Goal: Information Seeking & Learning: Learn about a topic

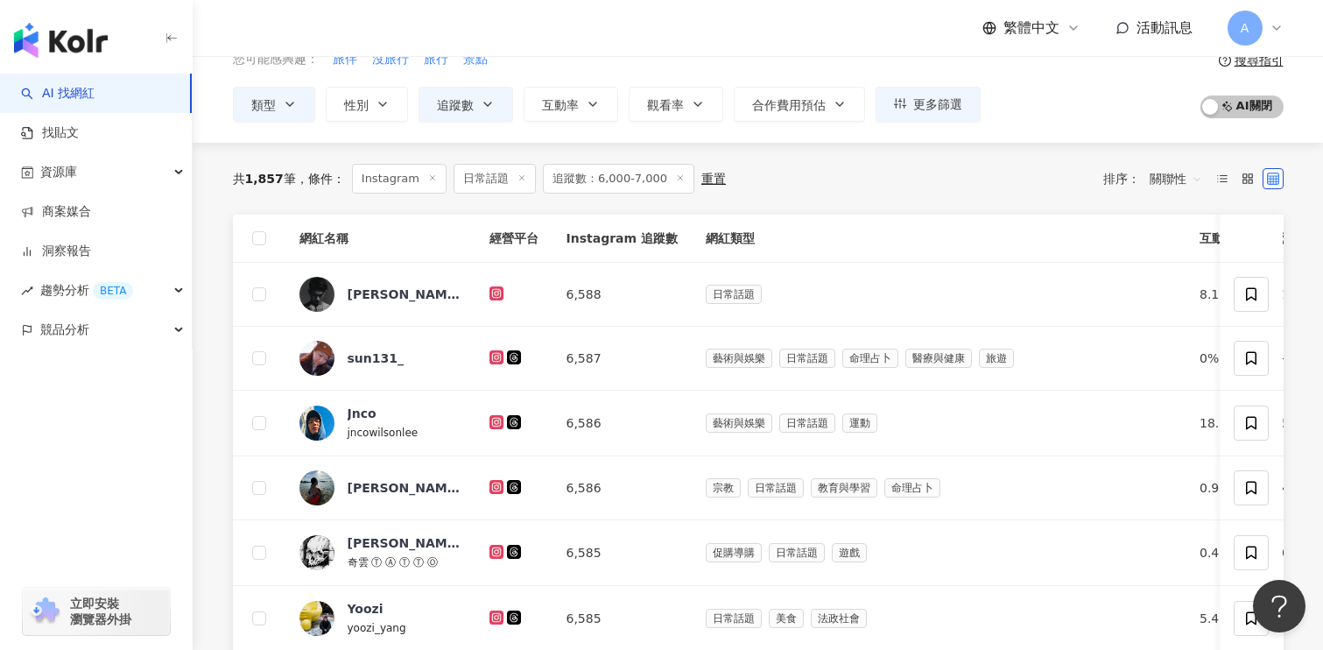
scroll to position [123, 0]
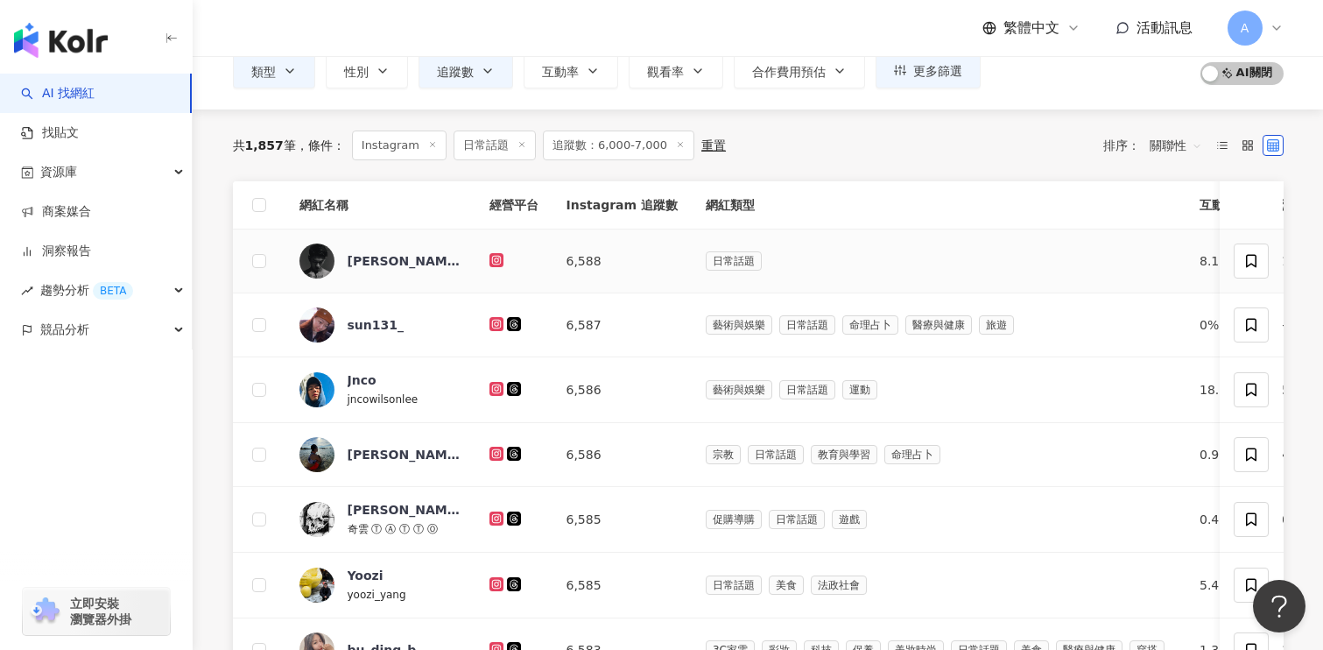
click at [497, 261] on icon at bounding box center [496, 259] width 3 height 3
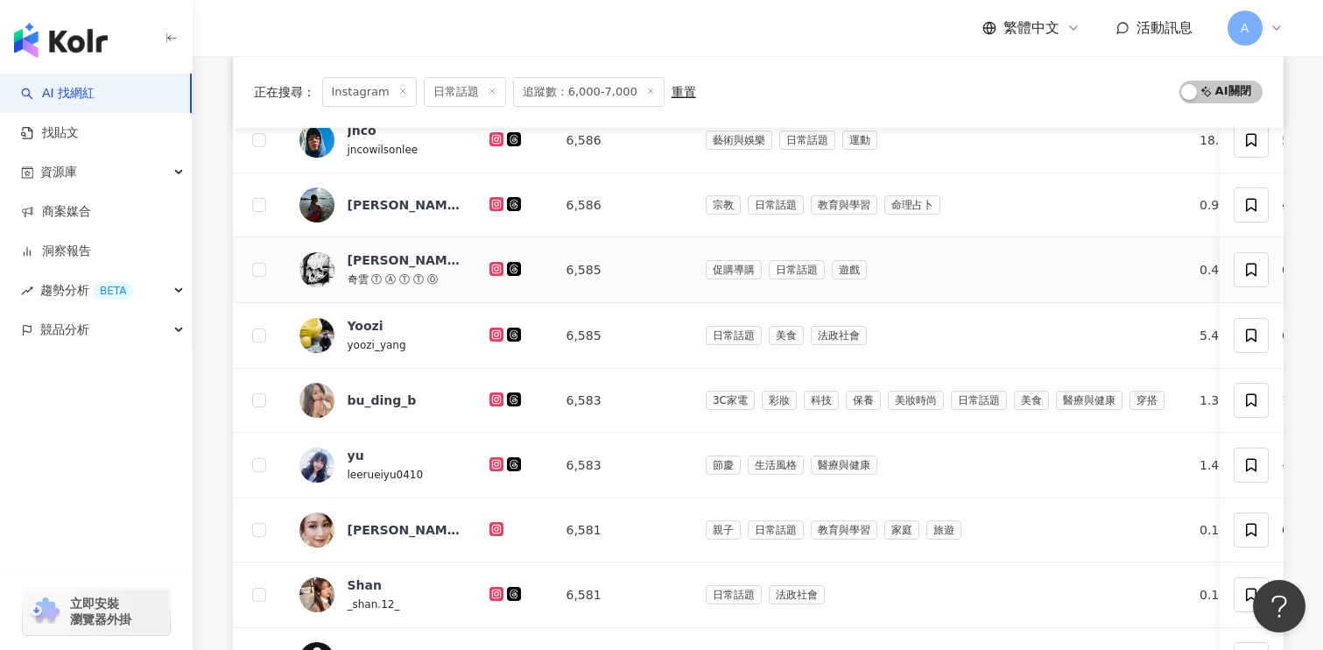
scroll to position [377, 0]
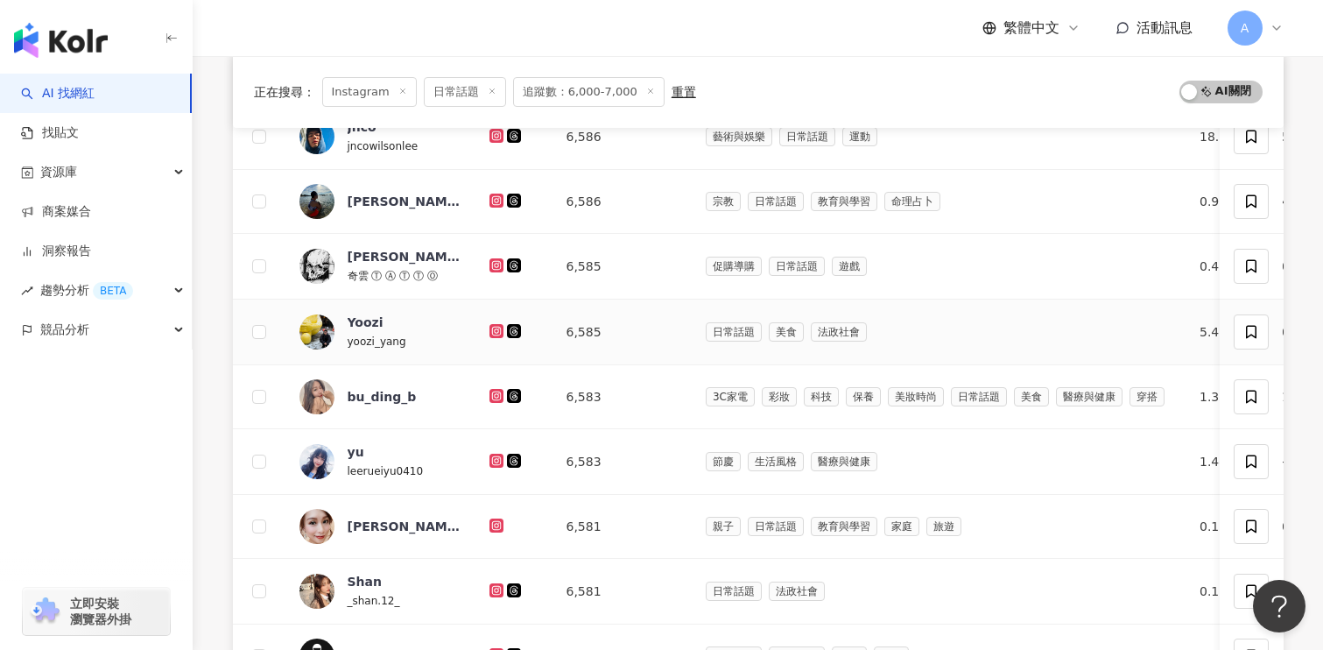
click at [492, 330] on icon at bounding box center [495, 330] width 7 height 7
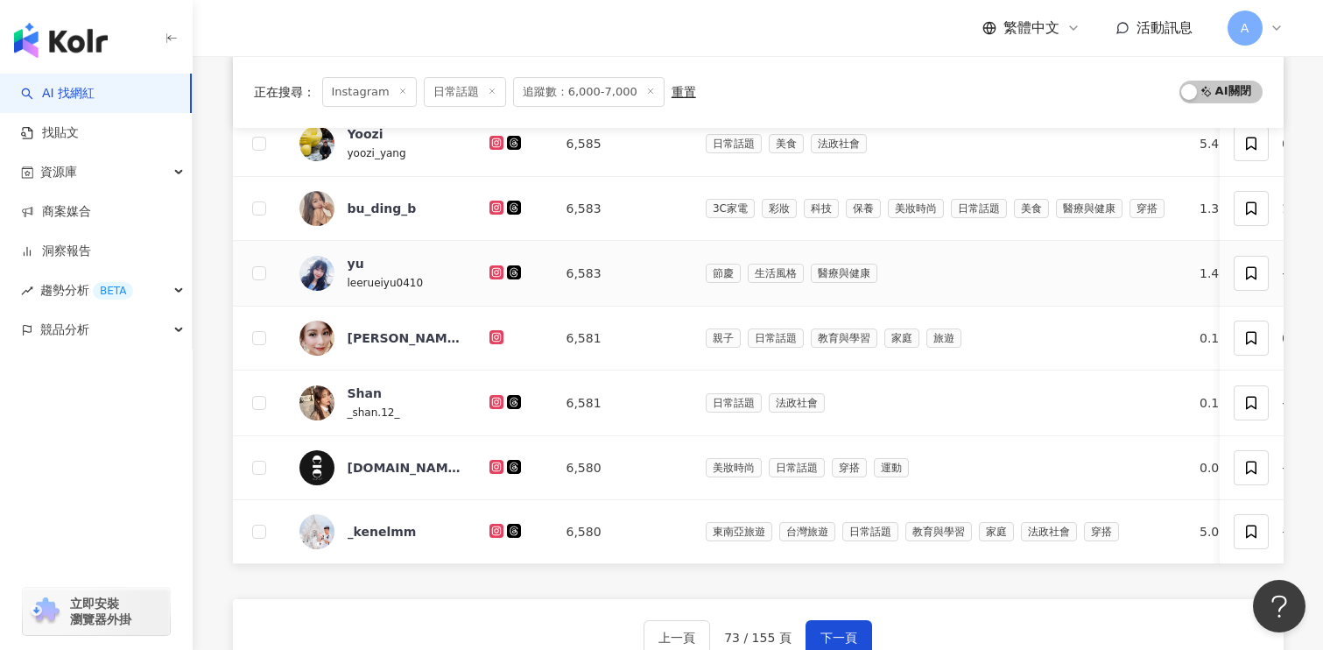
scroll to position [567, 0]
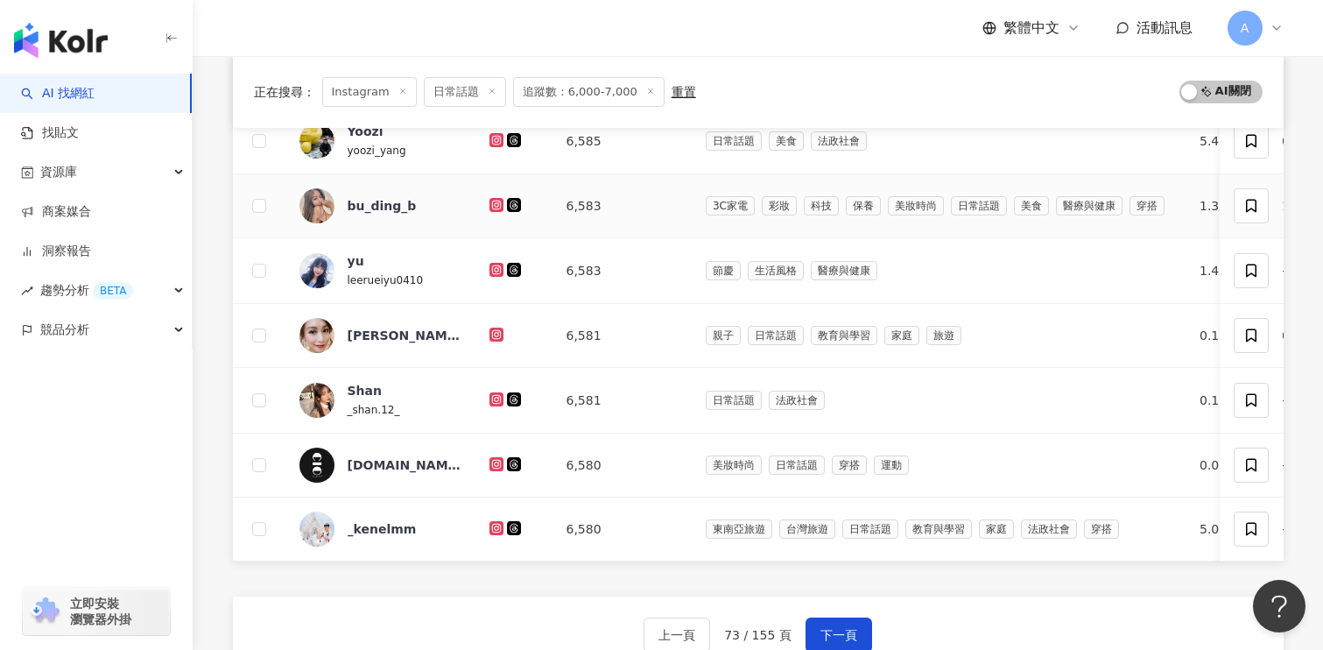
click at [490, 206] on icon at bounding box center [497, 205] width 14 height 14
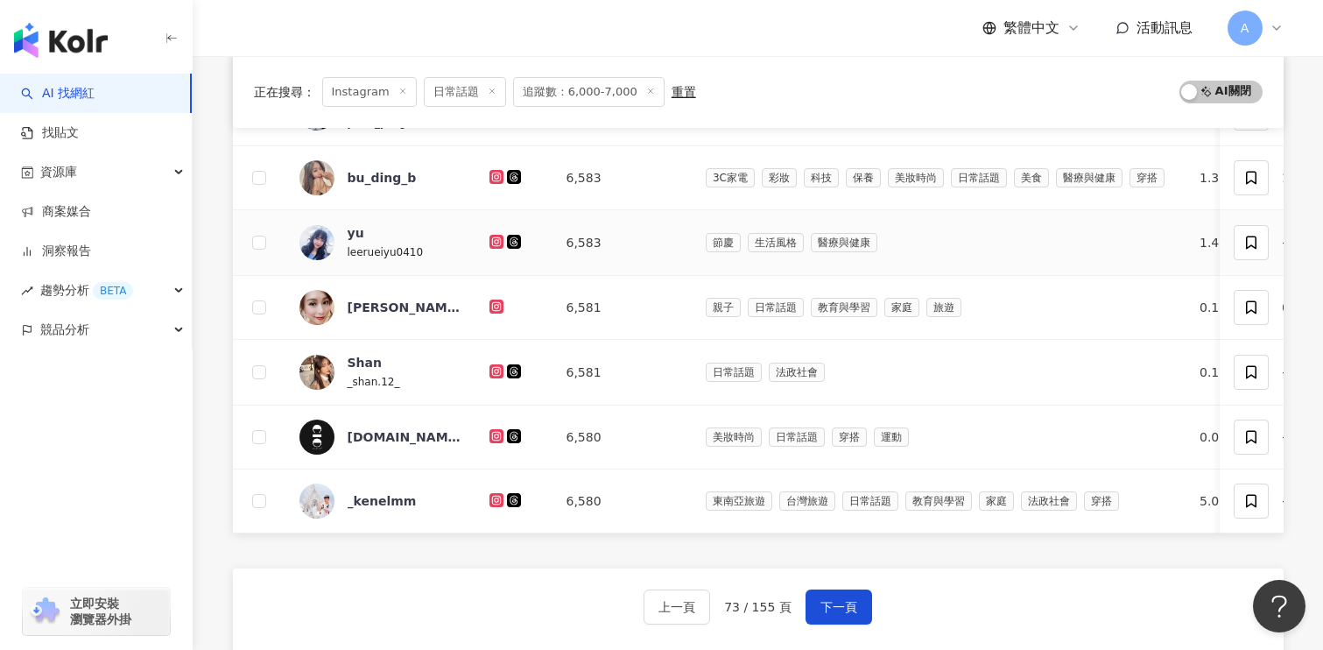
scroll to position [596, 0]
click at [840, 602] on span "下一頁" at bounding box center [839, 606] width 37 height 14
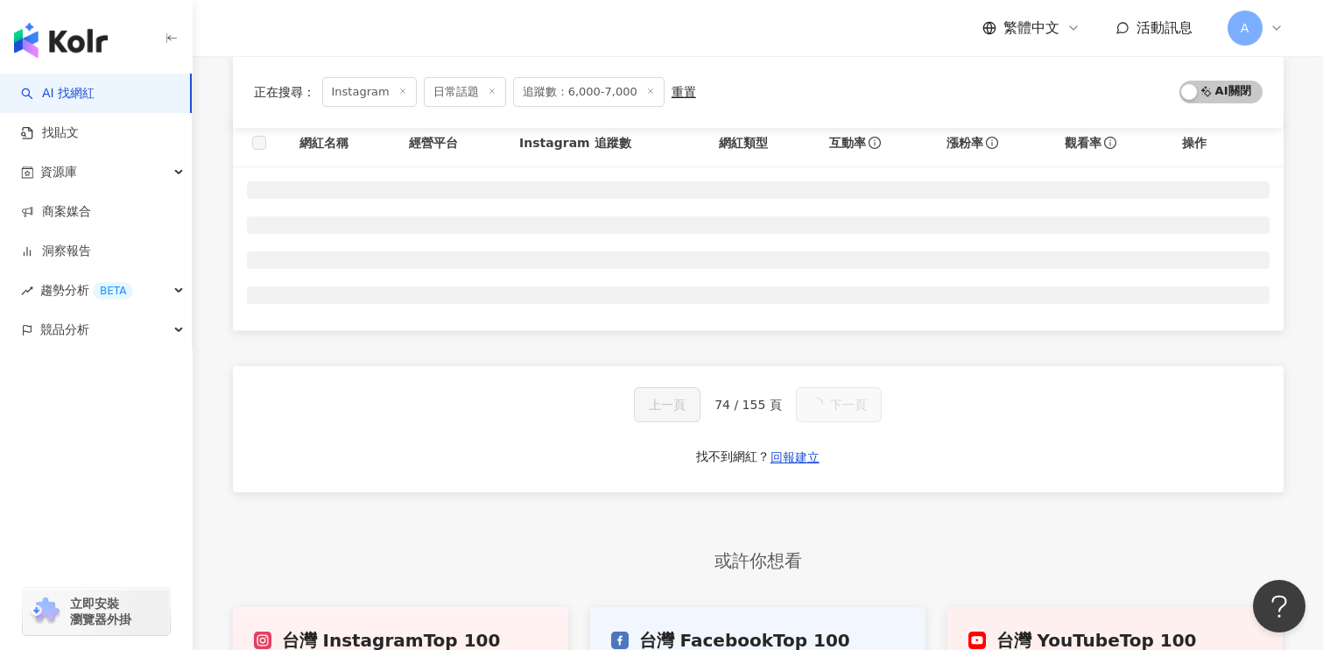
scroll to position [171, 0]
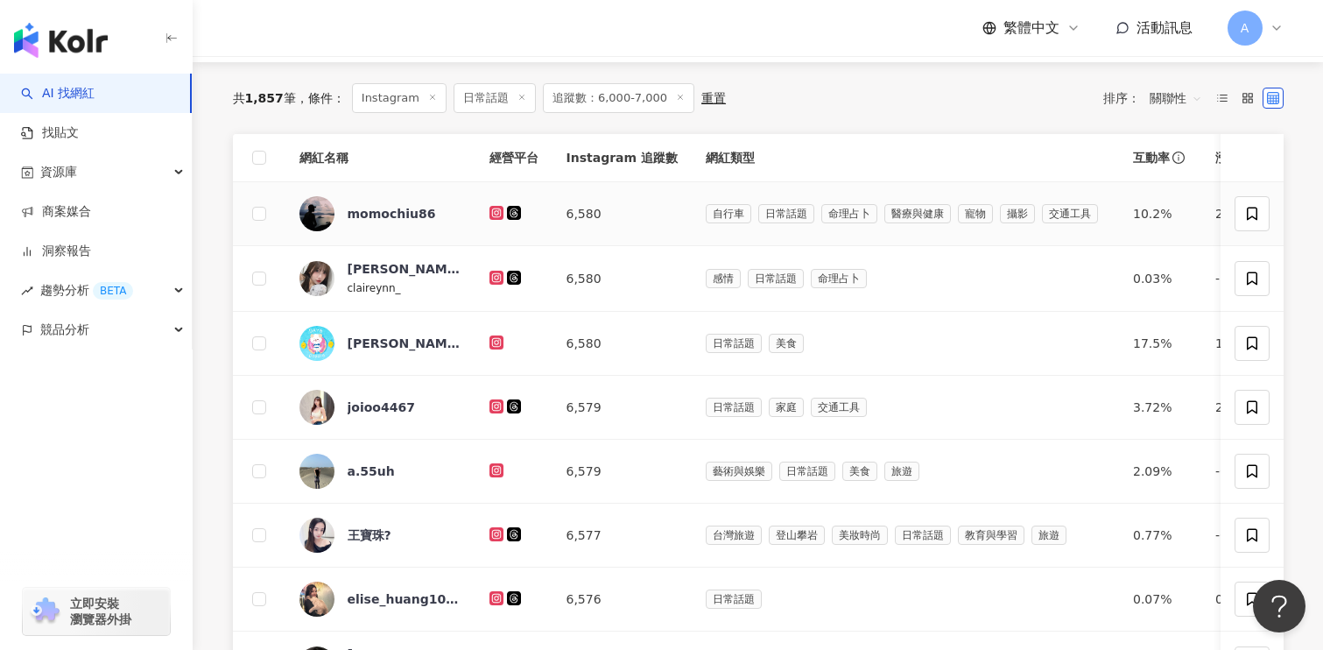
click at [501, 210] on icon at bounding box center [497, 213] width 14 height 14
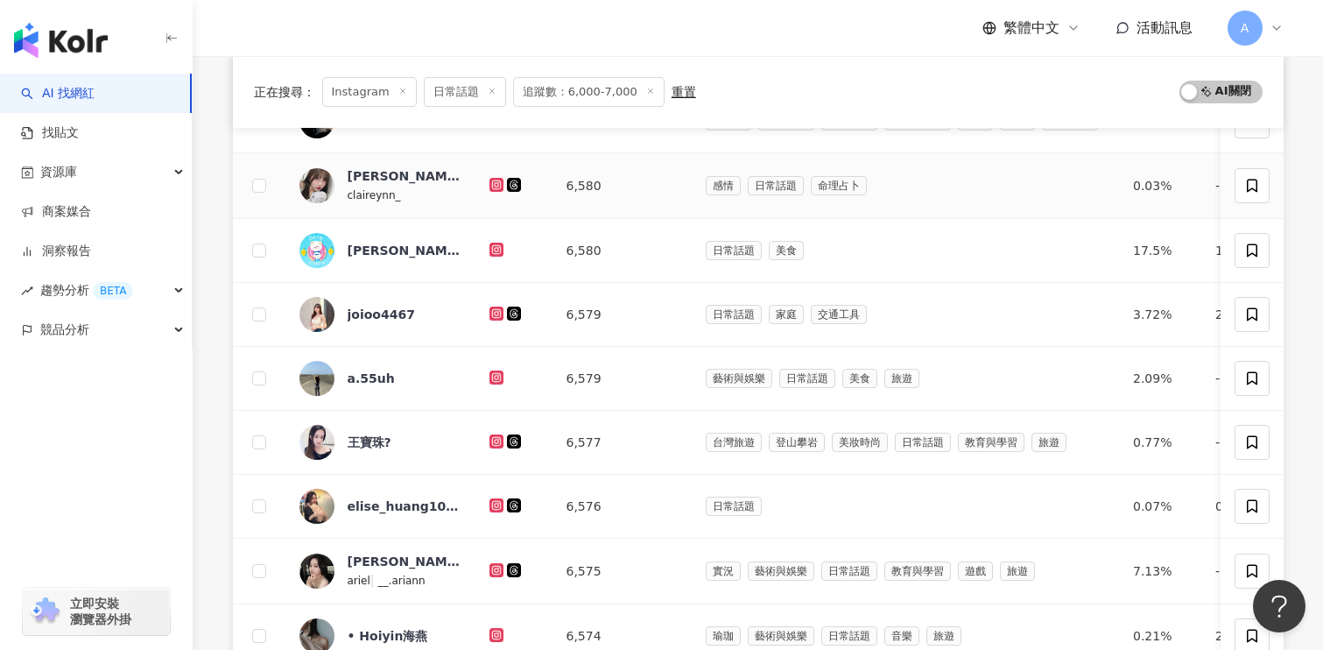
scroll to position [264, 0]
click at [497, 183] on icon at bounding box center [496, 184] width 11 height 11
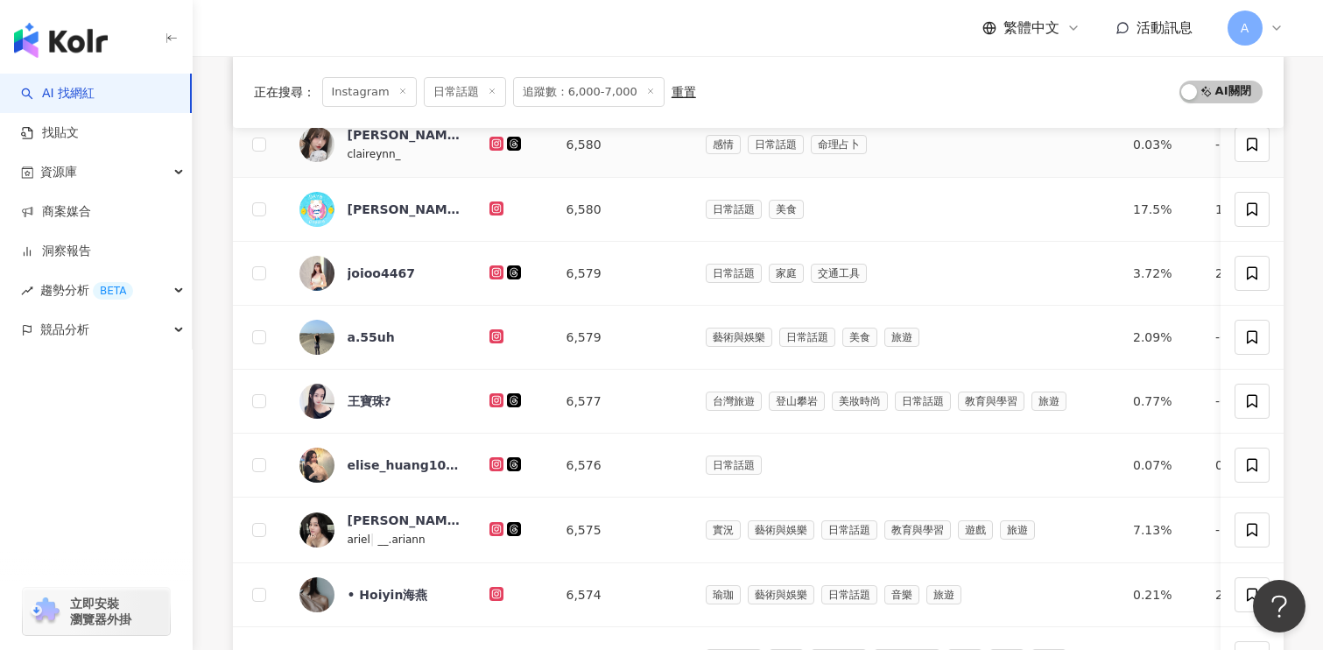
scroll to position [310, 0]
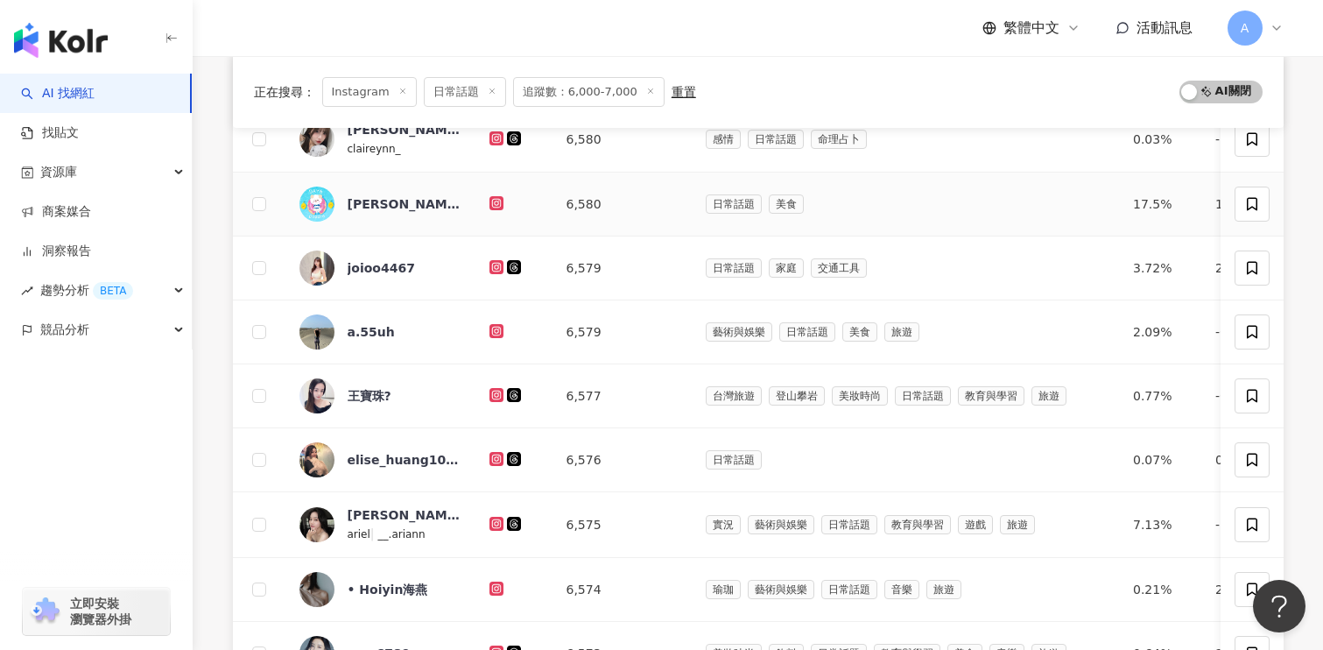
click at [497, 206] on icon at bounding box center [495, 202] width 7 height 7
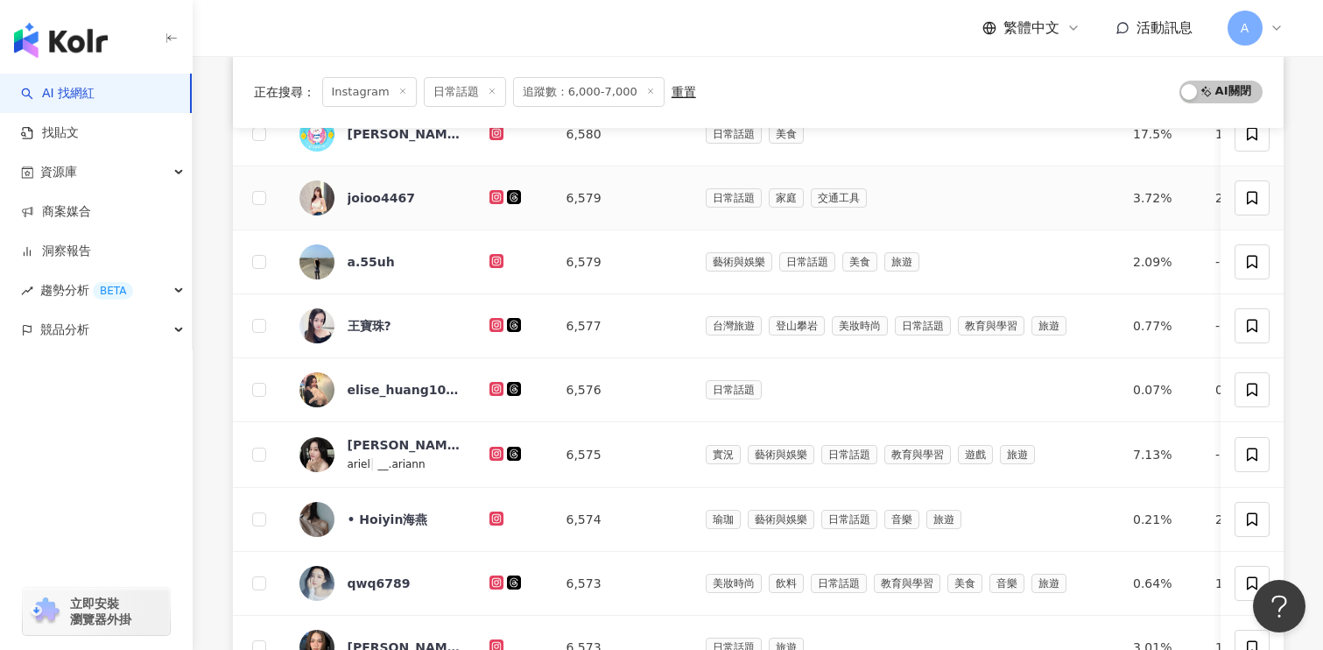
click at [493, 199] on icon at bounding box center [495, 196] width 7 height 7
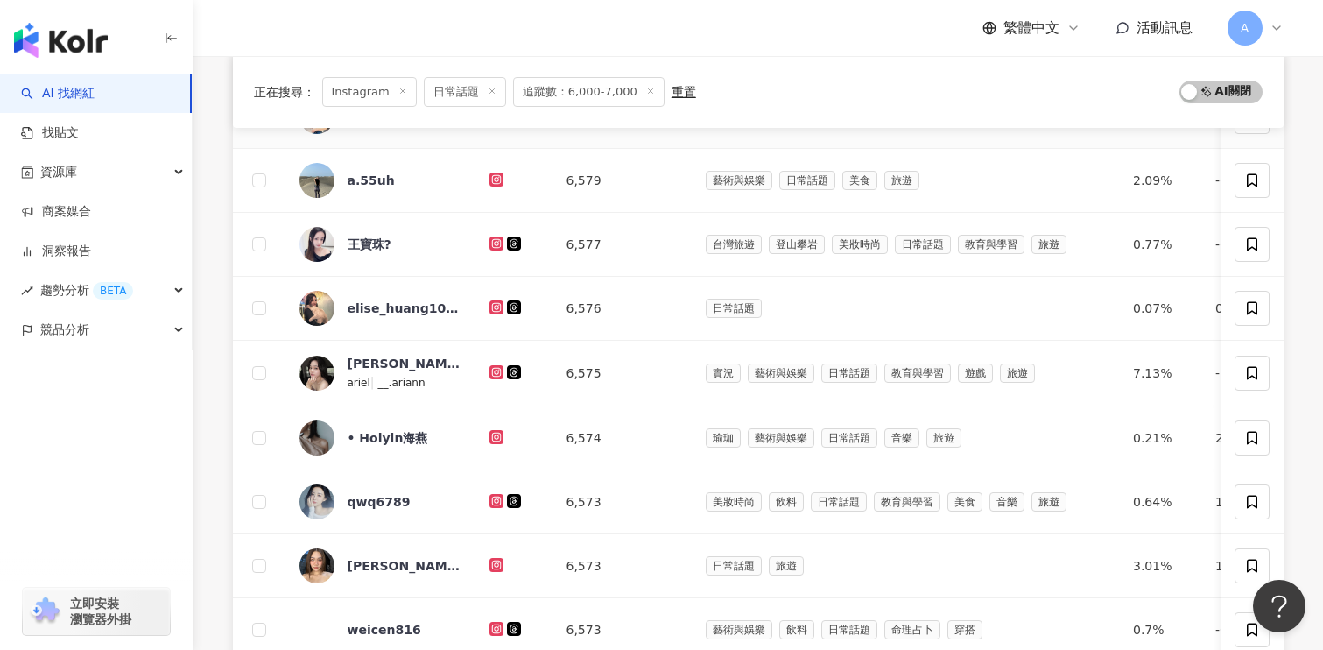
scroll to position [464, 0]
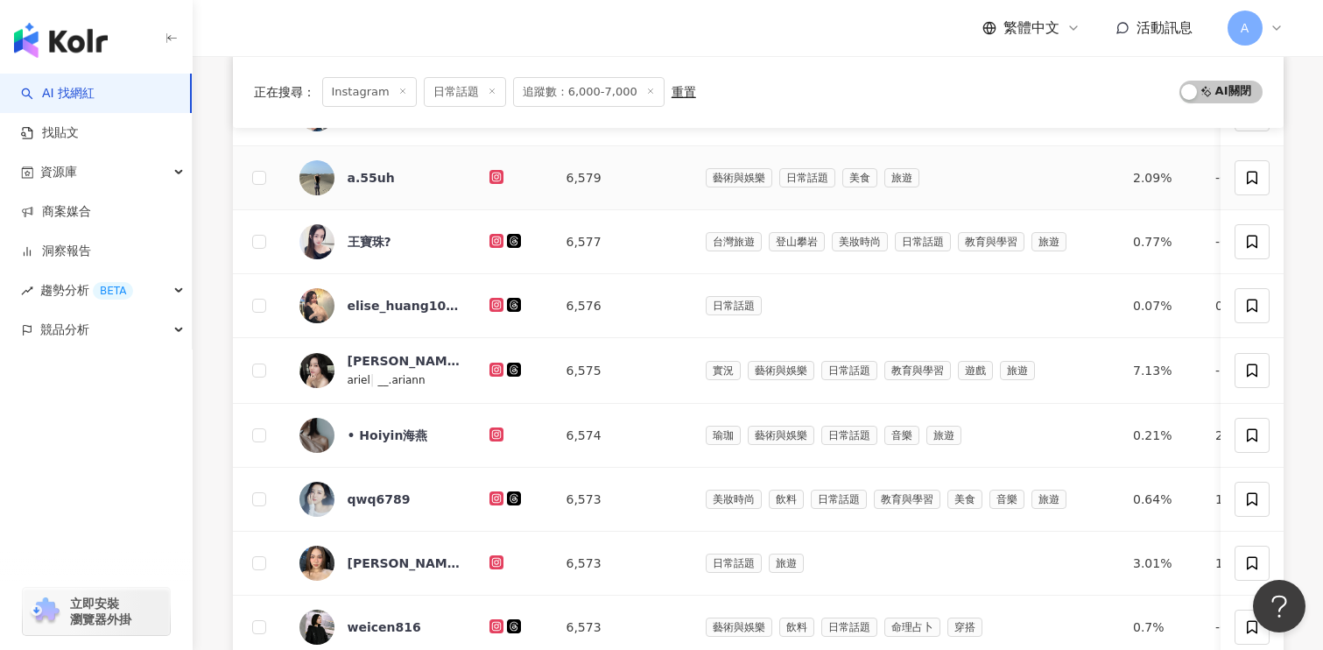
click at [501, 175] on icon at bounding box center [497, 177] width 14 height 14
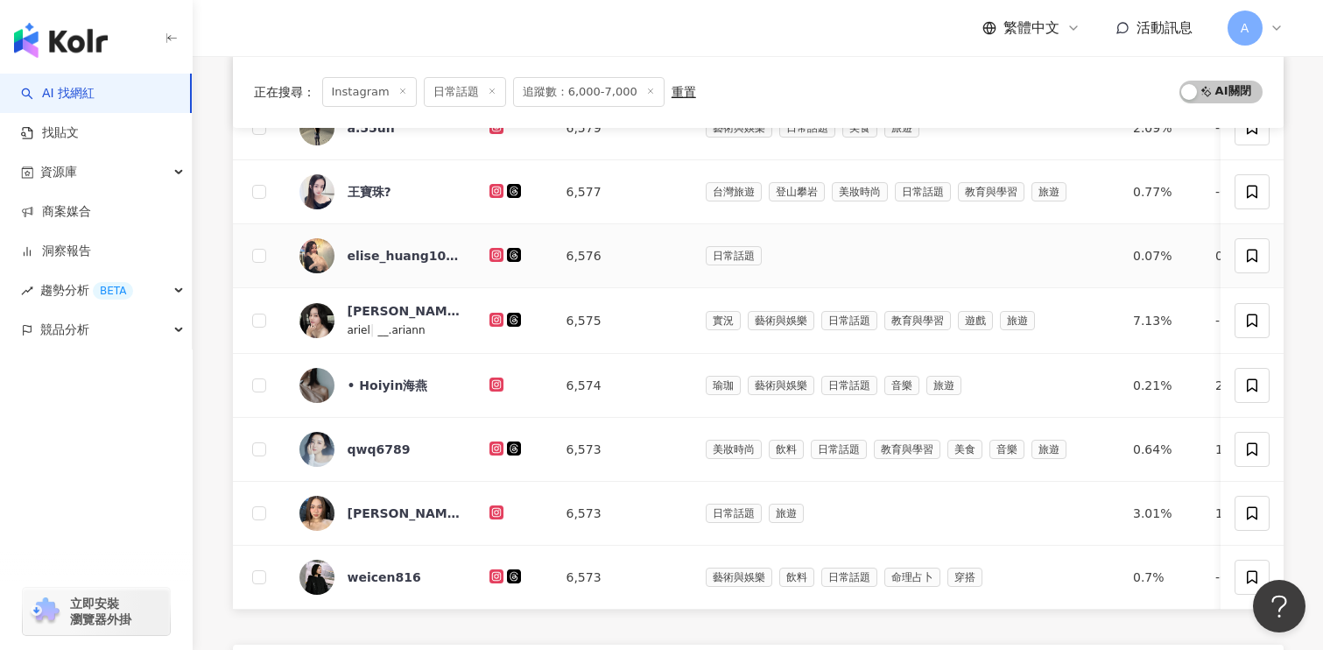
scroll to position [526, 0]
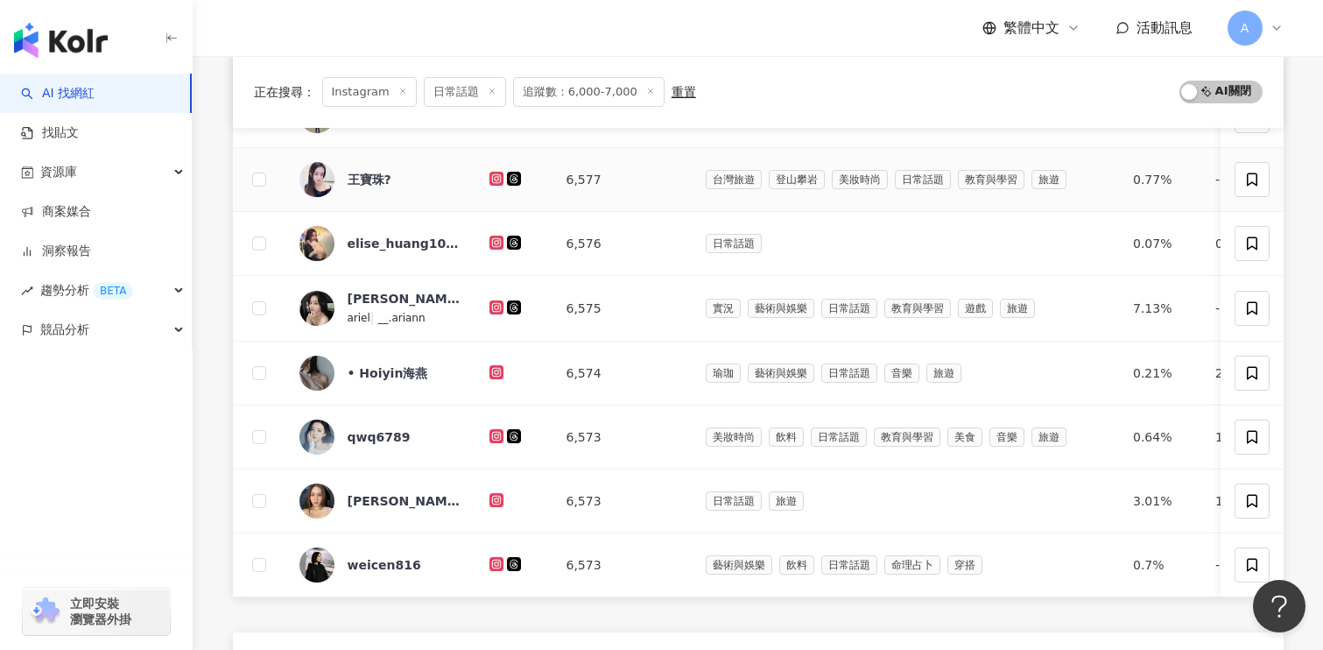
click at [496, 173] on icon at bounding box center [497, 179] width 14 height 14
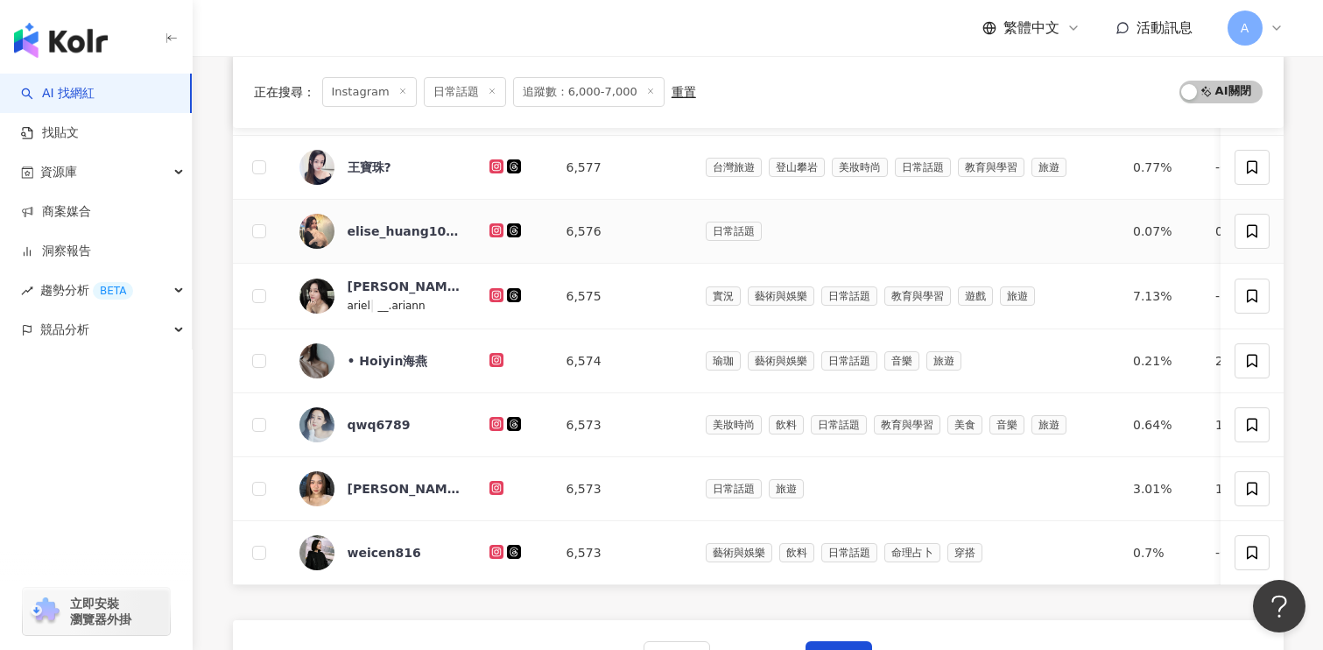
scroll to position [568, 0]
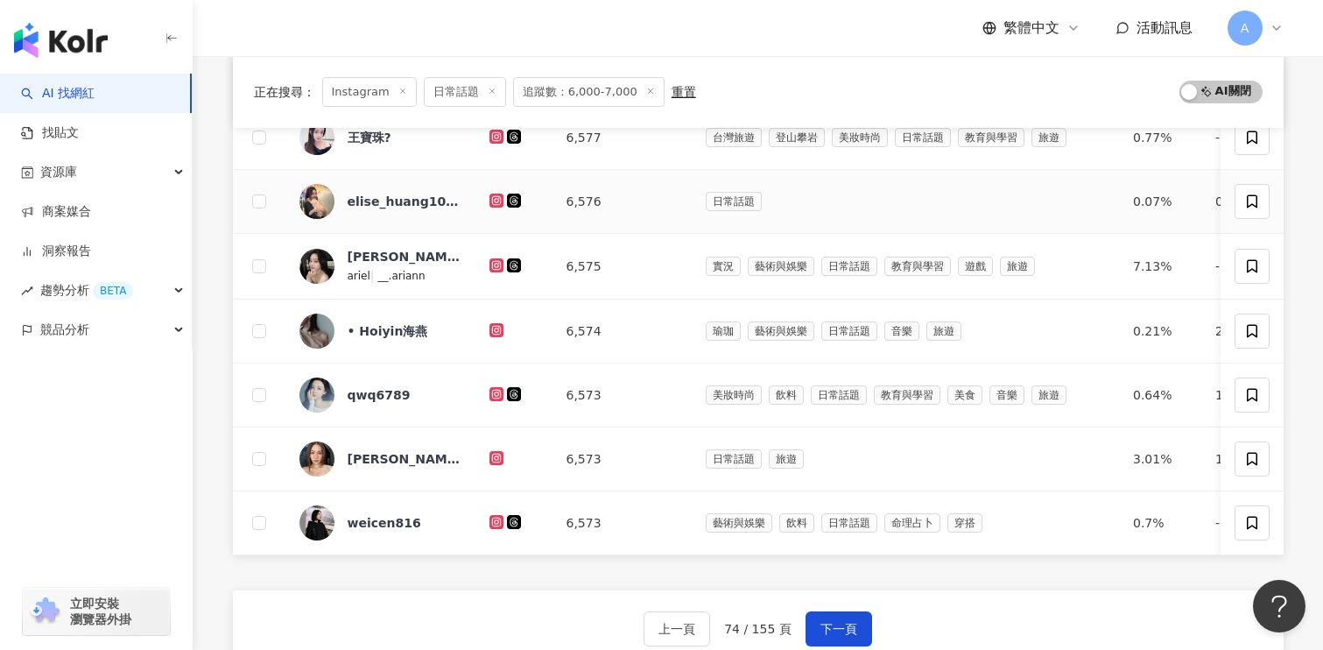
click at [495, 204] on icon at bounding box center [496, 200] width 11 height 11
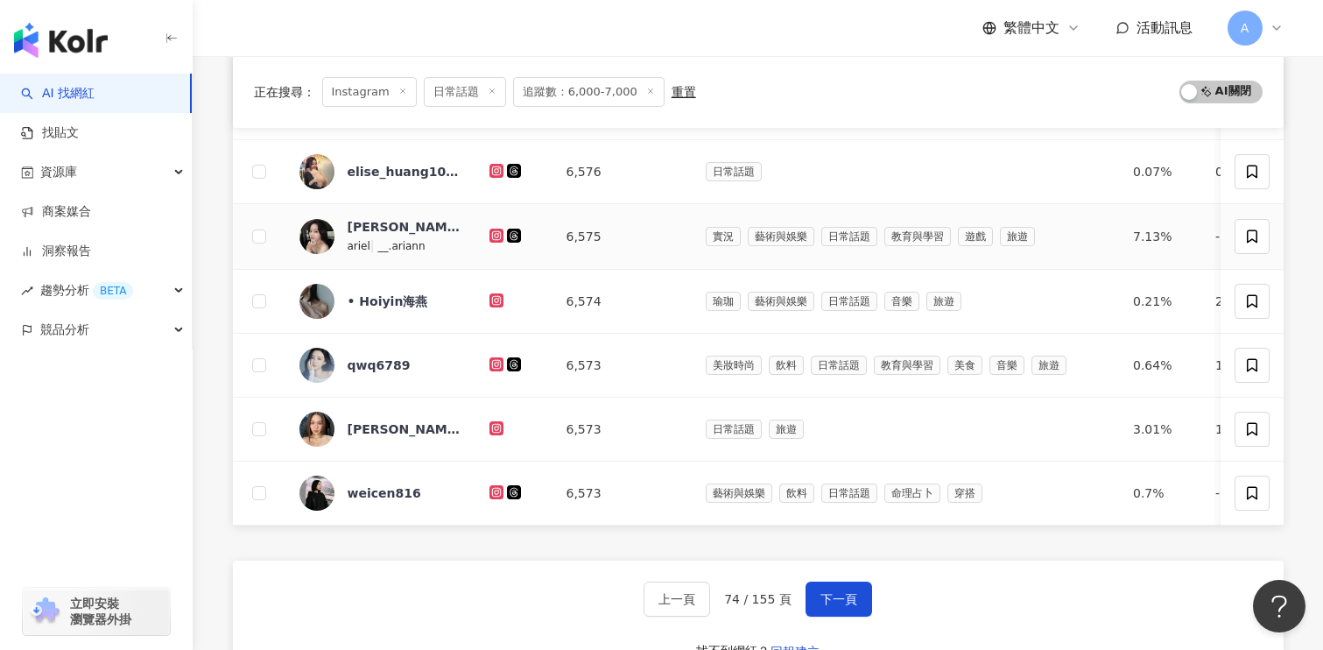
scroll to position [609, 0]
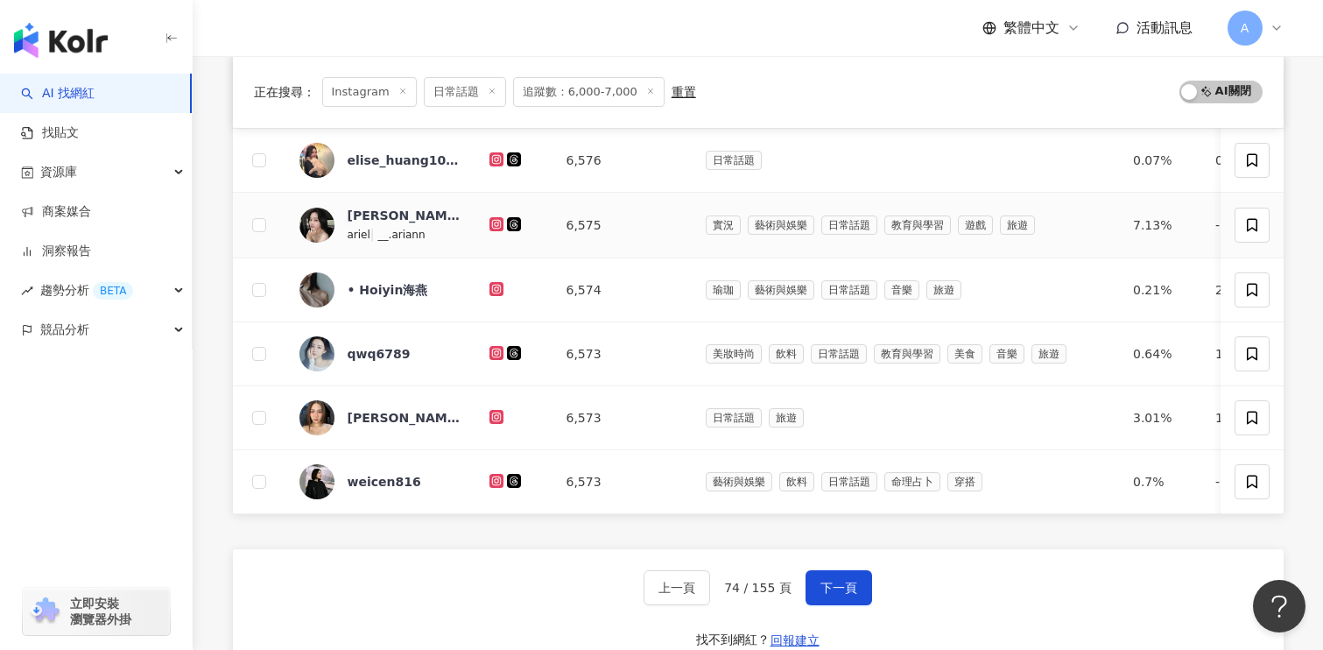
click at [495, 219] on icon at bounding box center [496, 224] width 11 height 11
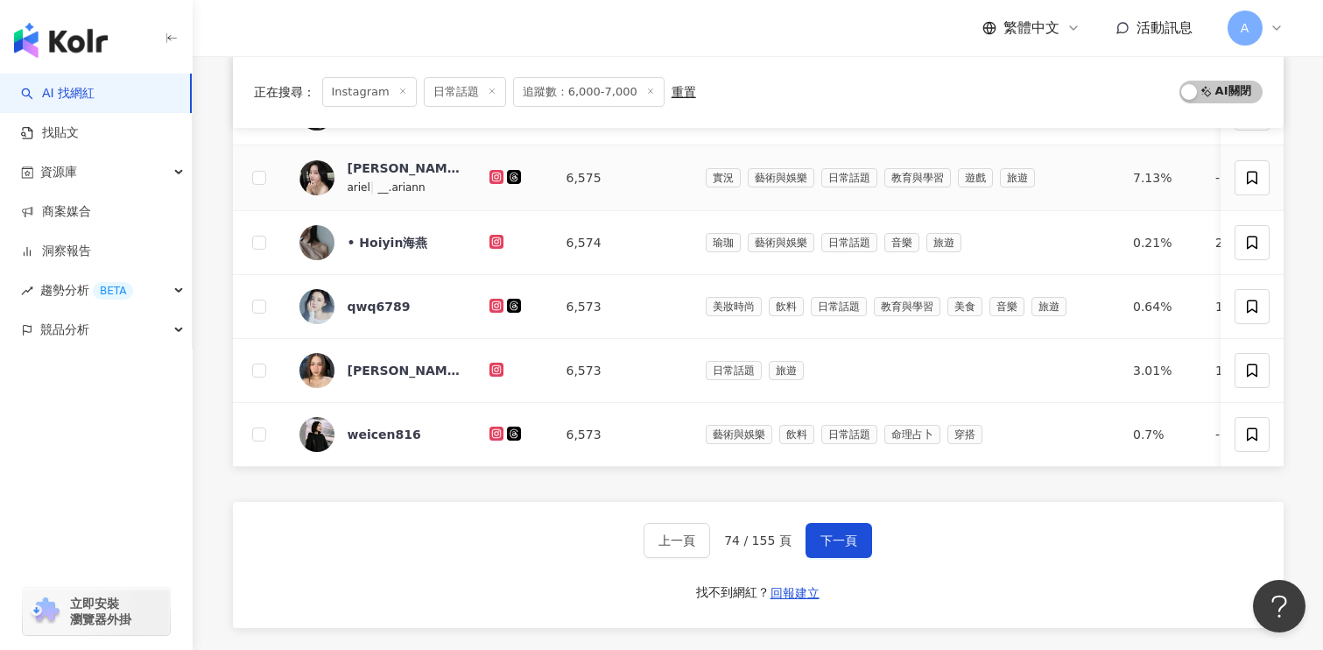
scroll to position [659, 0]
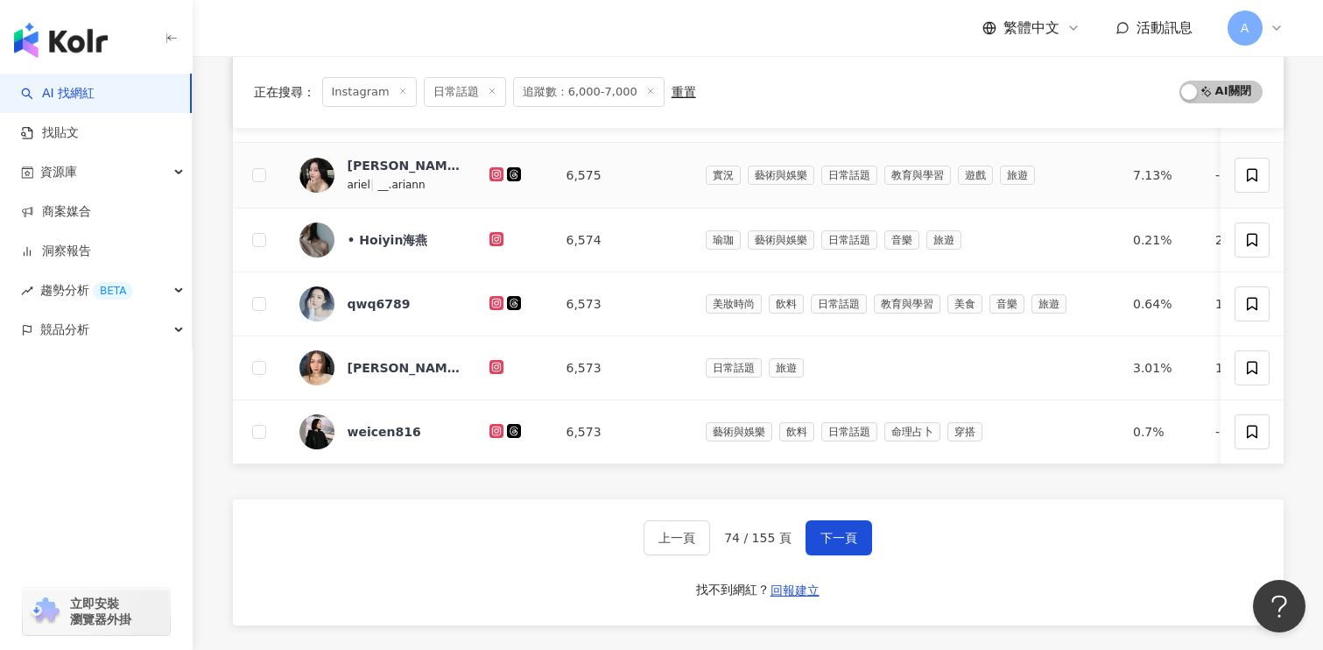
click at [494, 177] on icon at bounding box center [495, 173] width 7 height 7
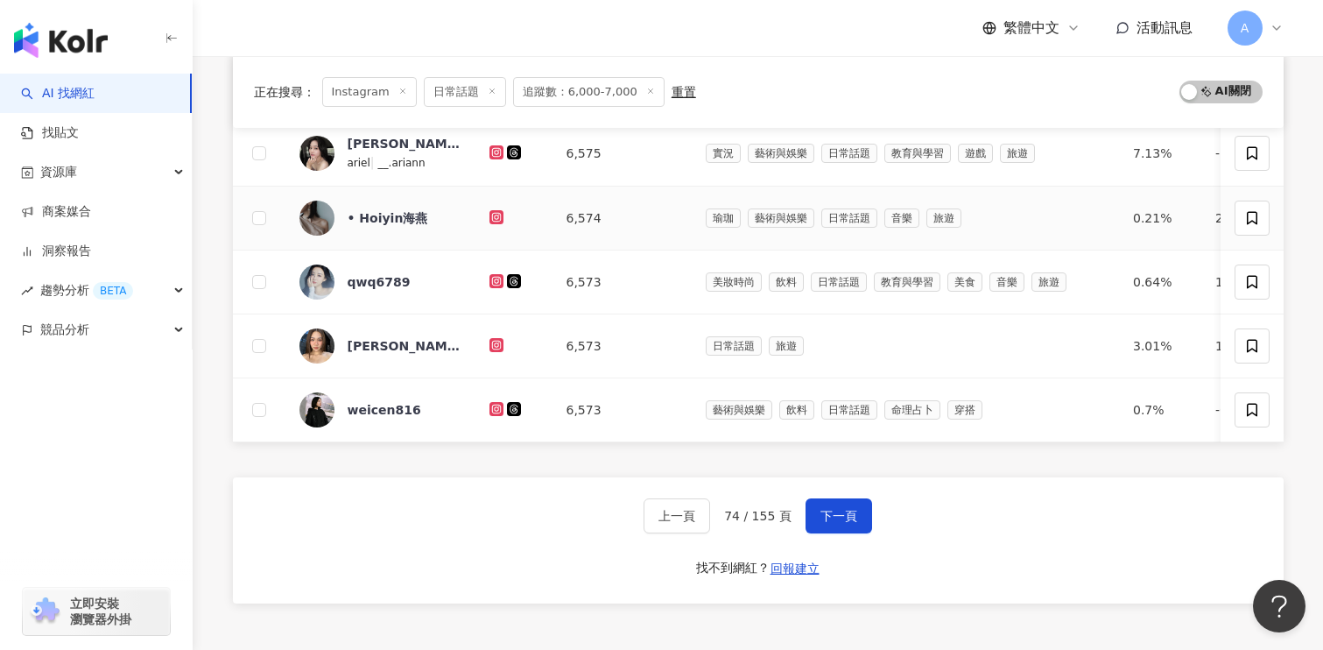
click at [492, 210] on icon at bounding box center [497, 217] width 14 height 14
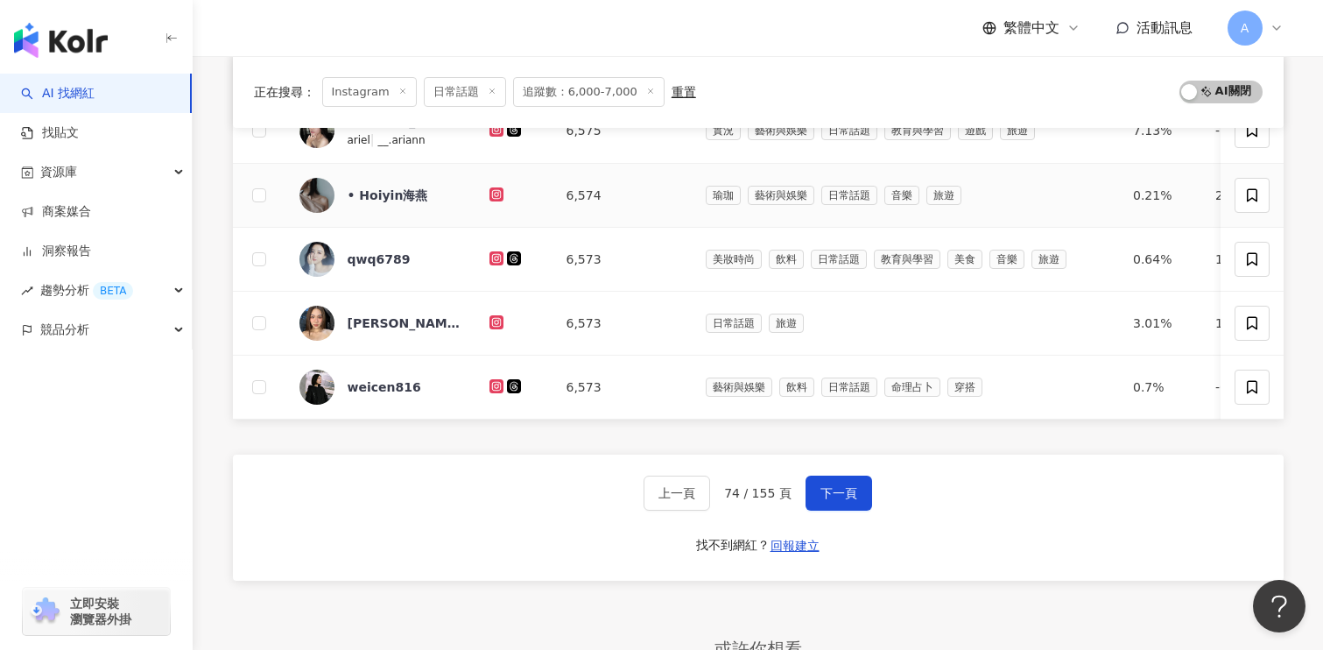
scroll to position [701, 0]
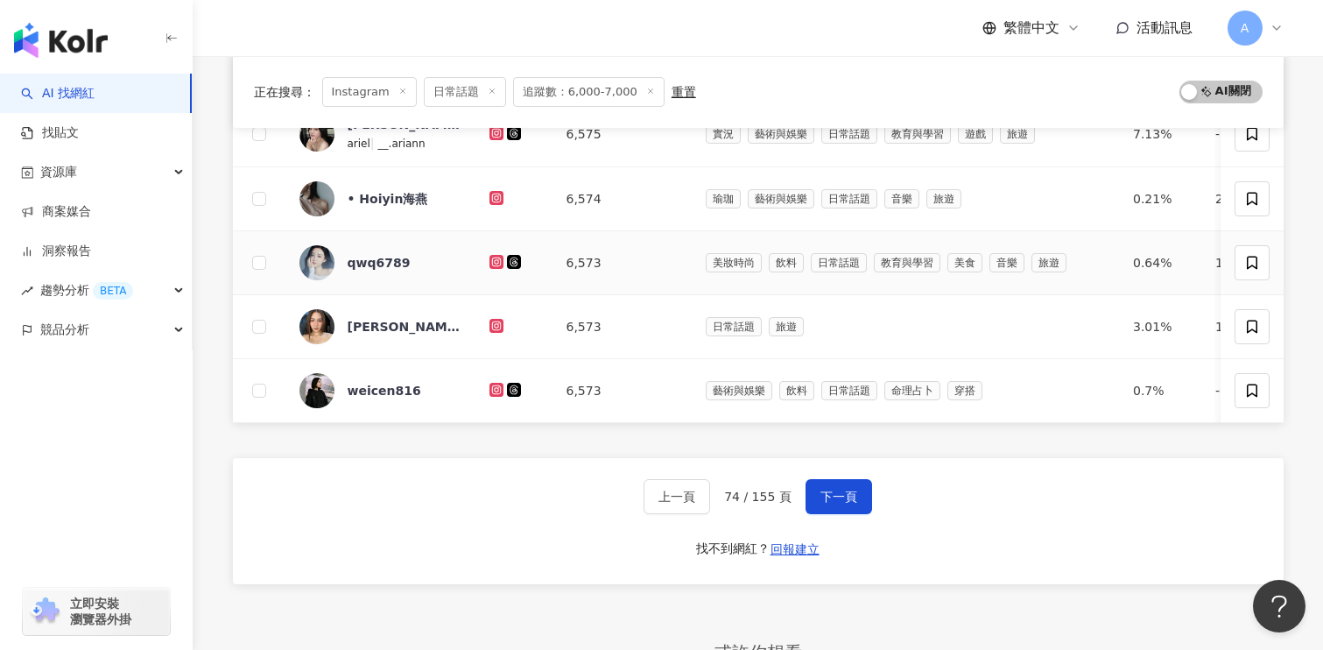
click at [500, 262] on icon at bounding box center [496, 262] width 11 height 11
click at [508, 323] on div at bounding box center [514, 326] width 49 height 19
click at [503, 323] on icon at bounding box center [497, 326] width 14 height 14
click at [496, 389] on icon at bounding box center [496, 389] width 3 height 3
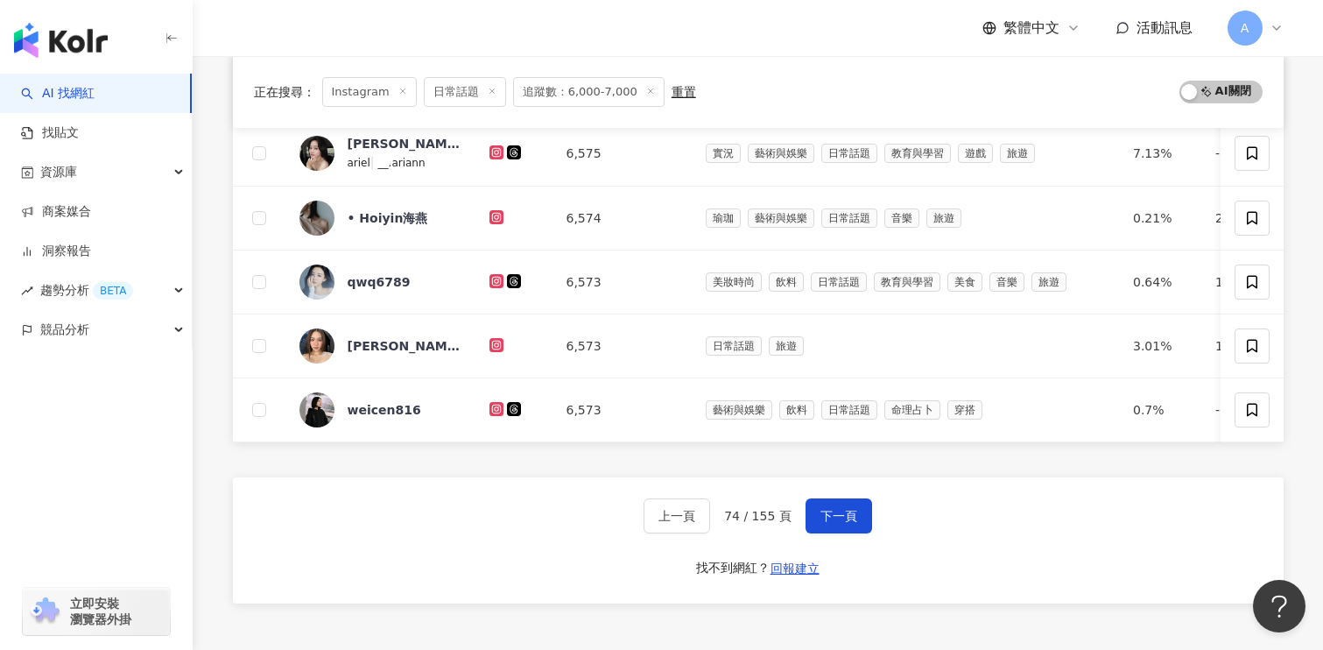
scroll to position [958, 0]
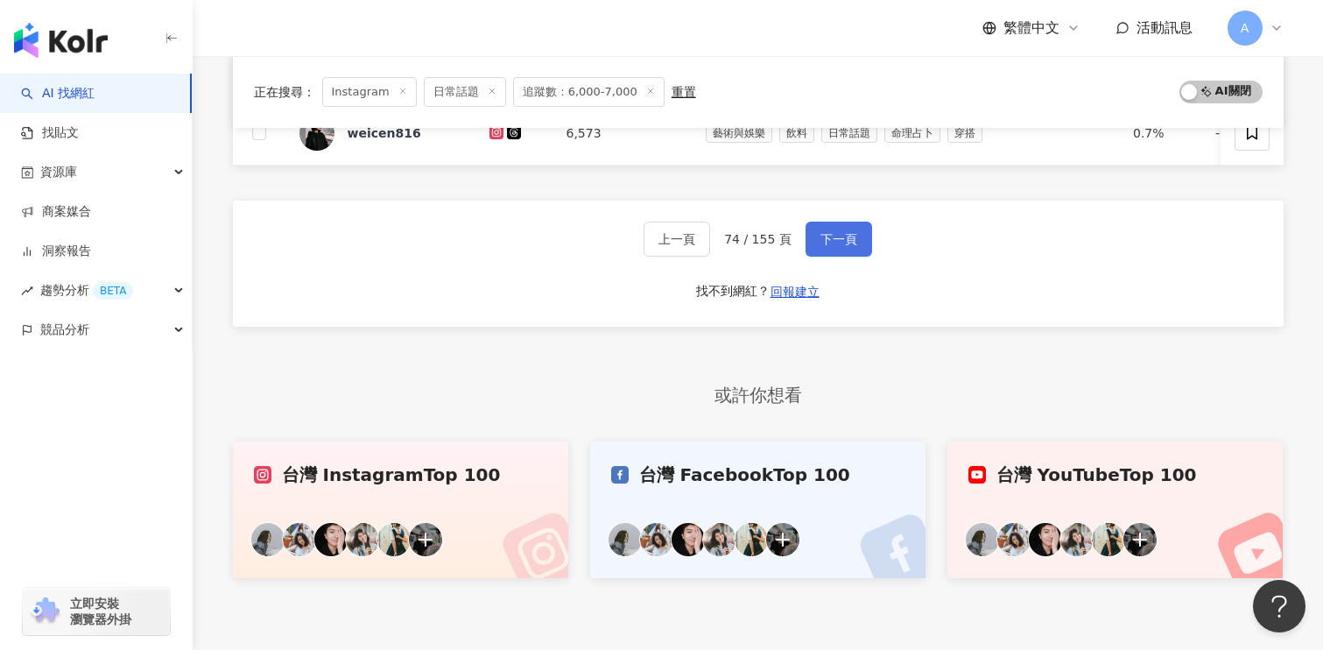
click at [850, 239] on span "下一頁" at bounding box center [839, 239] width 37 height 14
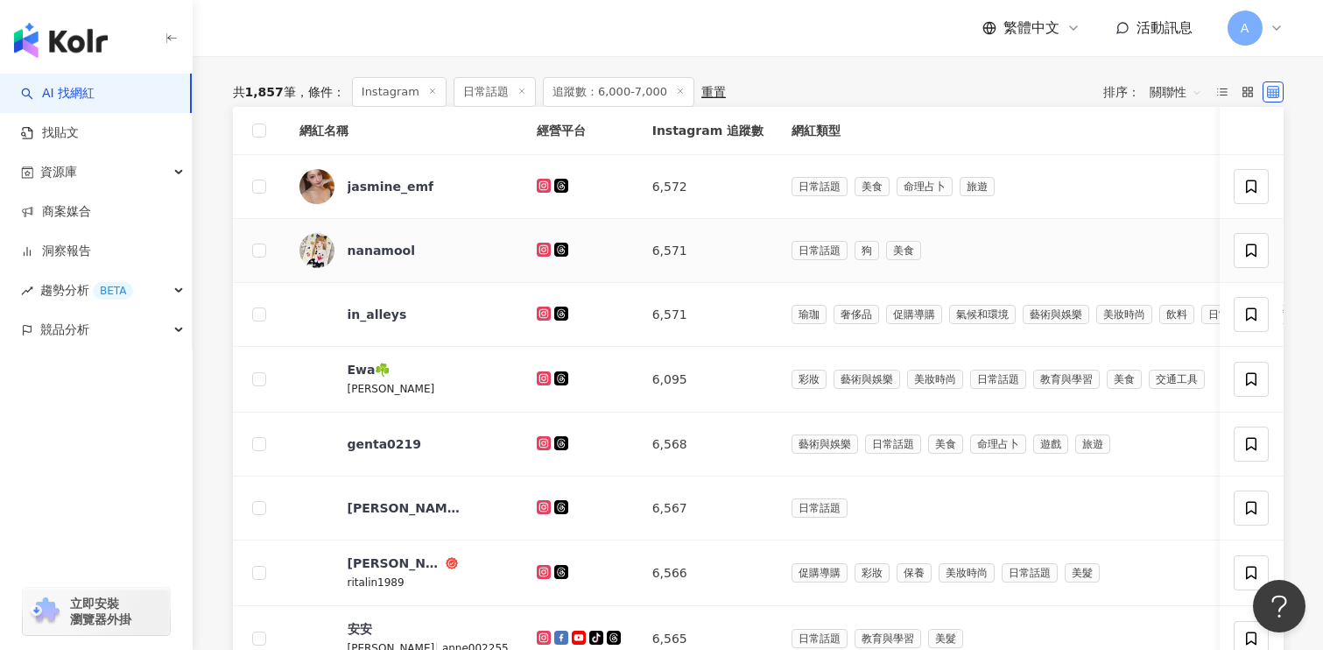
scroll to position [68, 0]
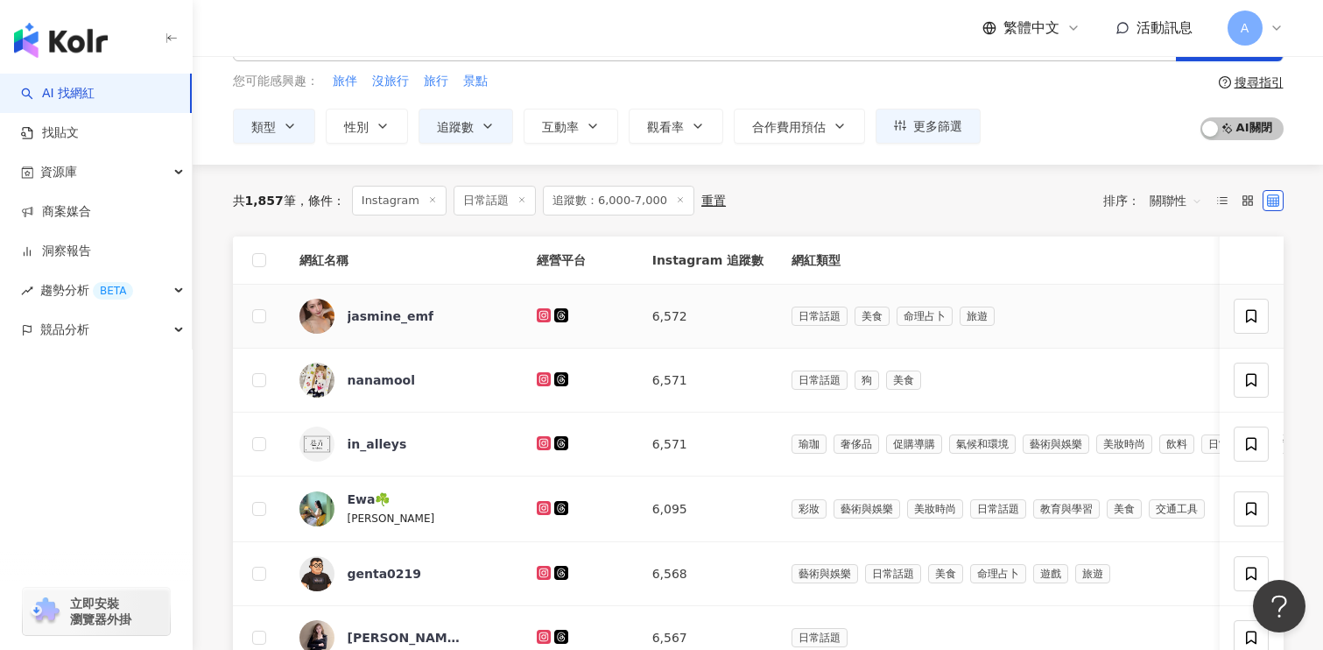
click at [537, 310] on icon at bounding box center [544, 315] width 14 height 14
